Goal: Information Seeking & Learning: Learn about a topic

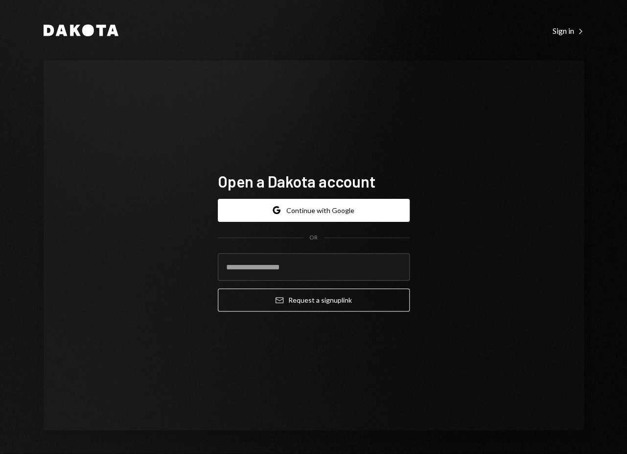
drag, startPoint x: 118, startPoint y: 230, endPoint x: 168, endPoint y: 122, distance: 119.1
click at [114, 297] on div "Open a Dakota account Google Continue with Google OR Email Request a sign up li…" at bounding box center [314, 245] width 540 height 370
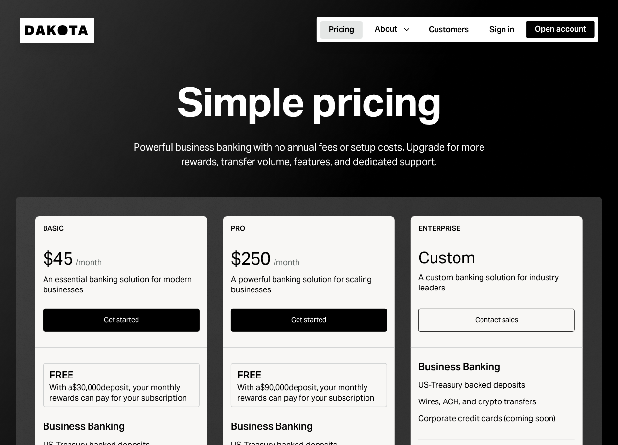
drag, startPoint x: 62, startPoint y: 42, endPoint x: 62, endPoint y: 37, distance: 5.4
click at [62, 37] on div "Dakota" at bounding box center [57, 30] width 75 height 25
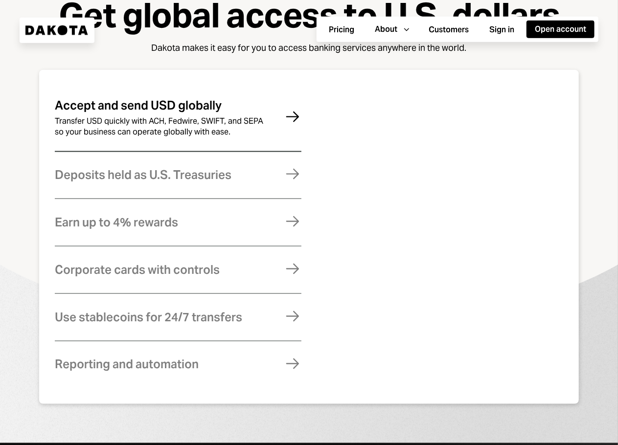
scroll to position [566, 0]
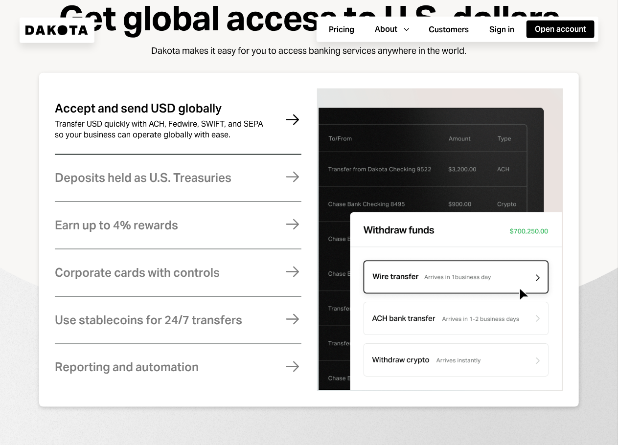
click at [334, 268] on img at bounding box center [440, 240] width 247 height 303
click at [144, 140] on div "Transfer USD quickly with ACH, Fedwire, SWIFT, and SEPA so your business can op…" at bounding box center [162, 130] width 215 height 22
click at [227, 184] on div "Deposits held as U.S. Treasuries" at bounding box center [143, 178] width 177 height 13
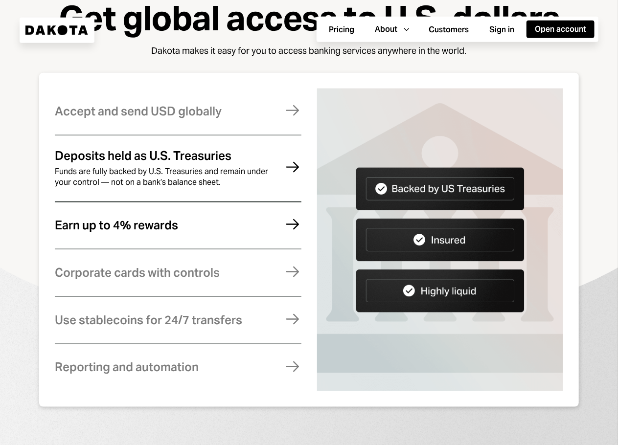
click at [219, 244] on div "Earn up to 4% rewards Earn rewards on your Dakota balance. For higher returns, …" at bounding box center [178, 226] width 247 height 40
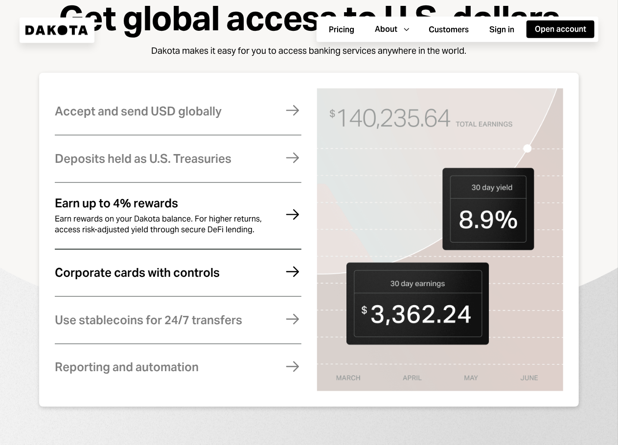
drag, startPoint x: 212, startPoint y: 270, endPoint x: 207, endPoint y: 285, distance: 15.8
click at [207, 279] on div "Corporate cards with controls" at bounding box center [137, 273] width 165 height 13
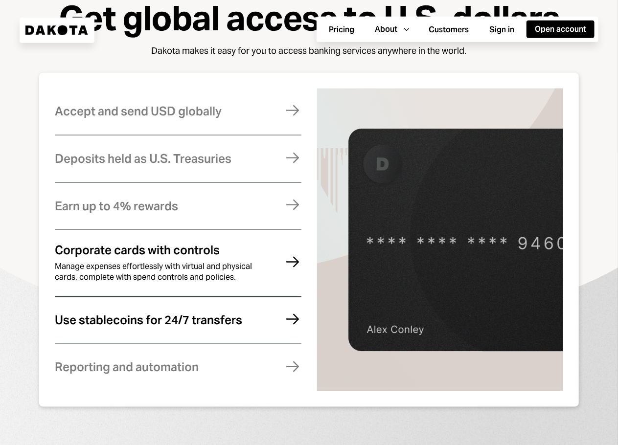
click at [203, 327] on div "Use stablecoins for 24/7 transfers" at bounding box center [148, 320] width 187 height 13
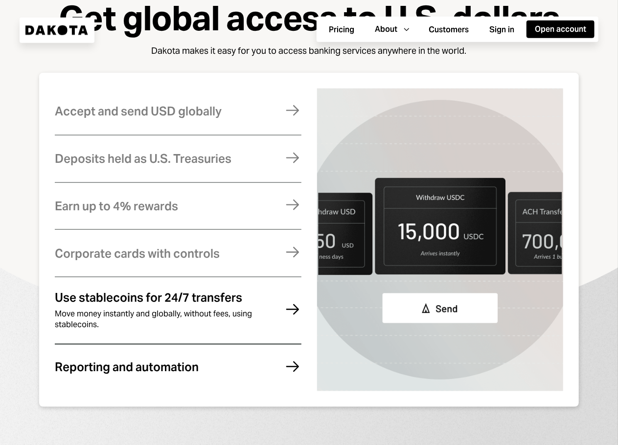
click at [188, 374] on div "Reporting and automation Stay compliant, eliminate errors, and reconcile your a…" at bounding box center [178, 368] width 247 height 40
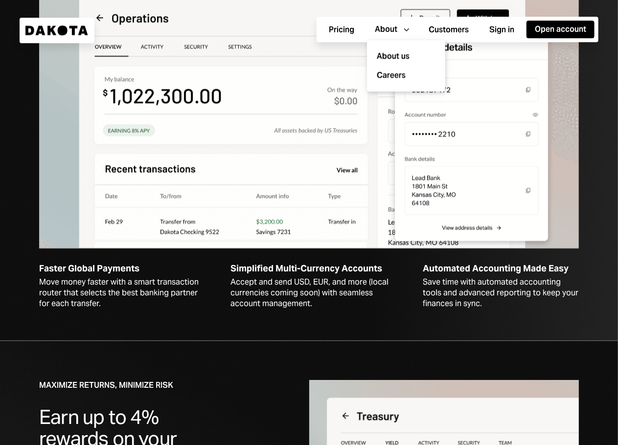
scroll to position [1240, 8]
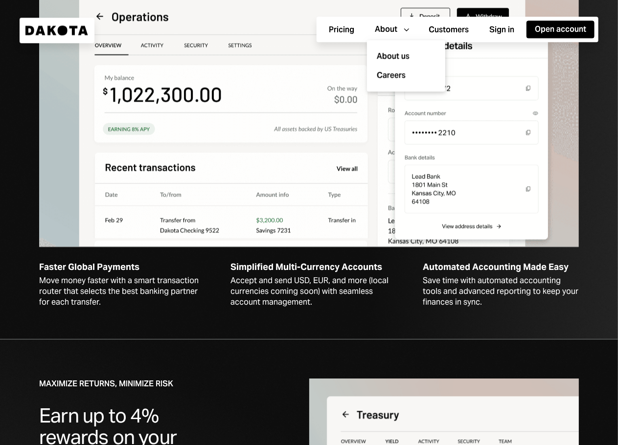
click at [472, 308] on div "Save time with automated accounting tools and advanced reporting to keep your f…" at bounding box center [501, 291] width 156 height 32
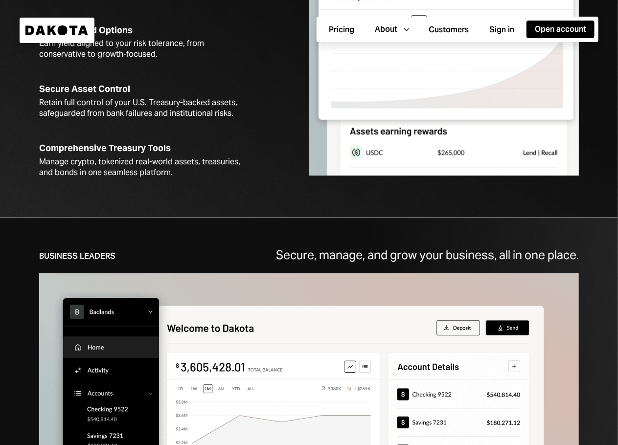
scroll to position [1894, 8]
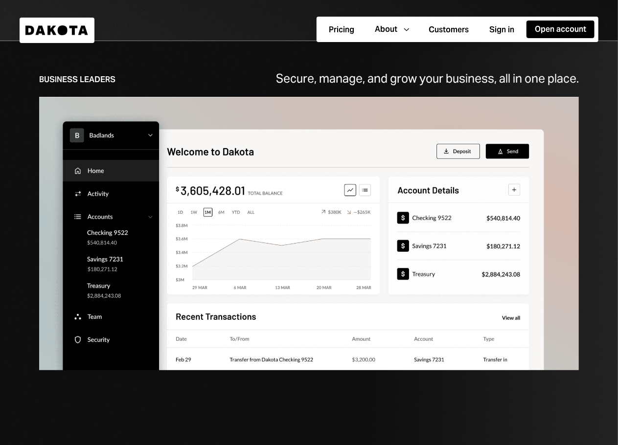
click at [424, 299] on img at bounding box center [309, 234] width 540 height 274
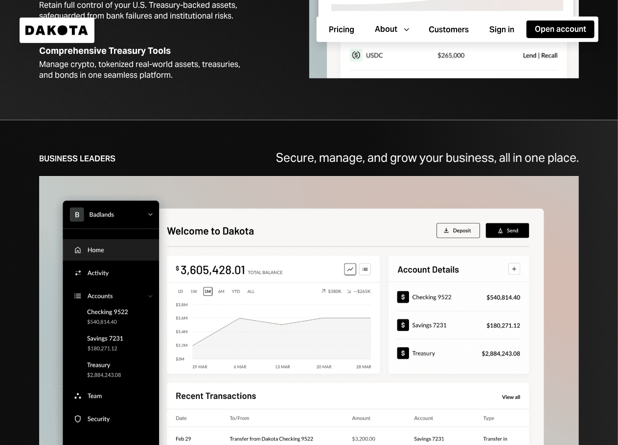
scroll to position [1574, 8]
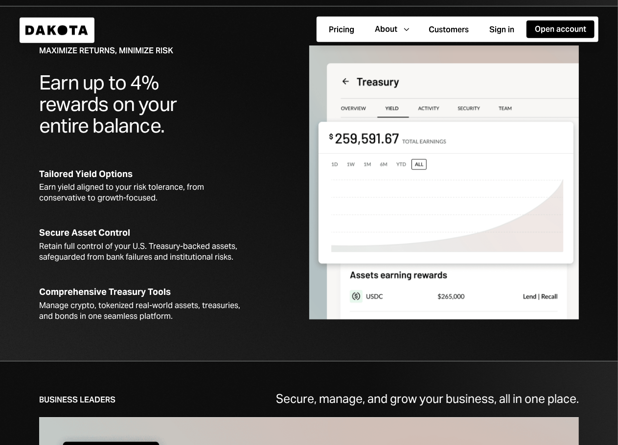
drag, startPoint x: 604, startPoint y: 203, endPoint x: 604, endPoint y: 197, distance: 6.4
click at [604, 198] on div "Maximize Returns, Minimize Risk Earn up to 4% rewards on your entire balance. T…" at bounding box center [309, 183] width 618 height 355
click at [604, 196] on div "Maximize Returns, Minimize Risk Earn up to 4% rewards on your entire balance. T…" at bounding box center [309, 183] width 618 height 355
